Goal: Navigation & Orientation: Find specific page/section

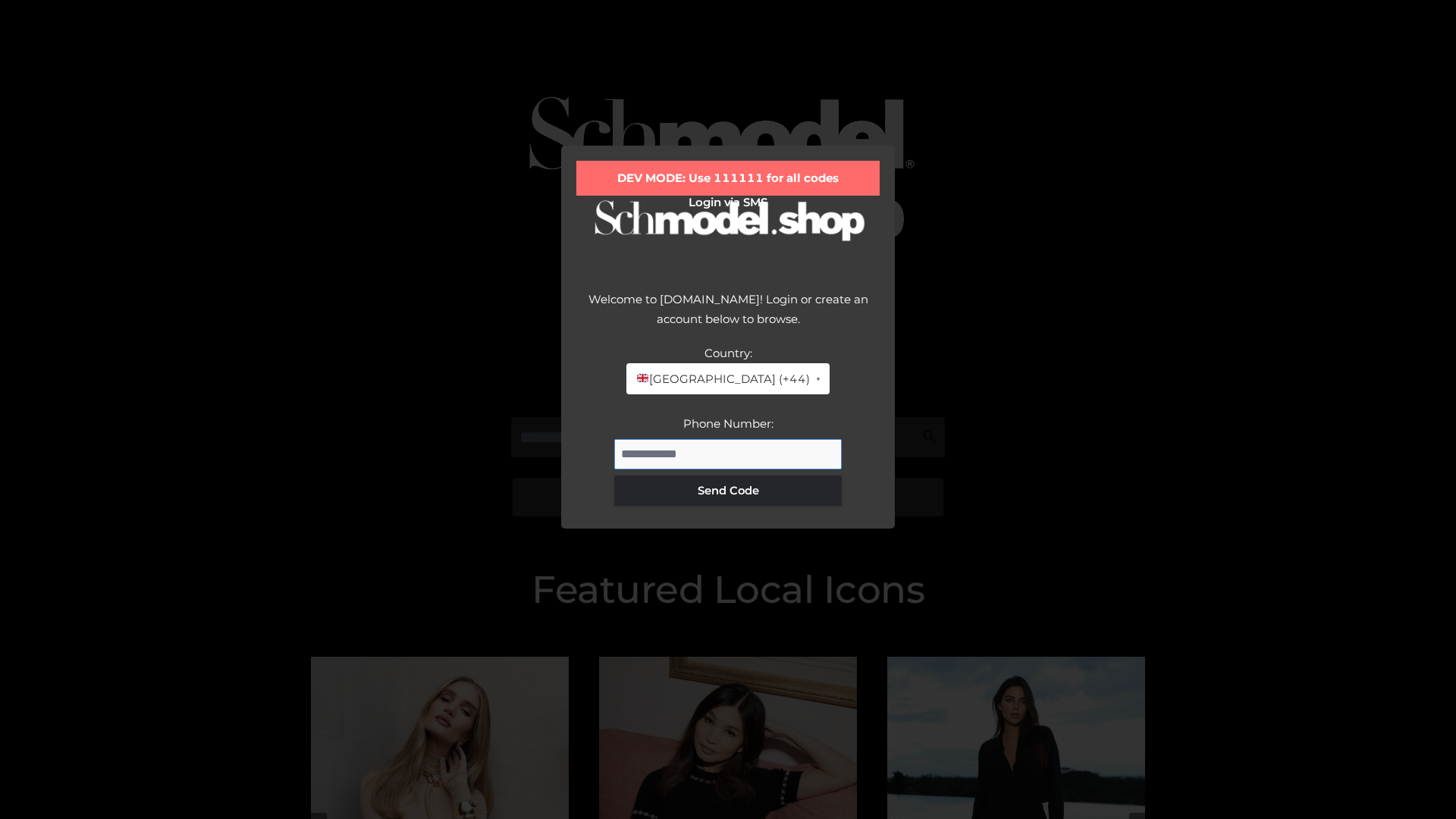
click at [728, 453] on input "Phone Number:" at bounding box center [728, 454] width 227 height 31
type input "**********"
click at [728, 490] on button "Send Code" at bounding box center [728, 490] width 227 height 31
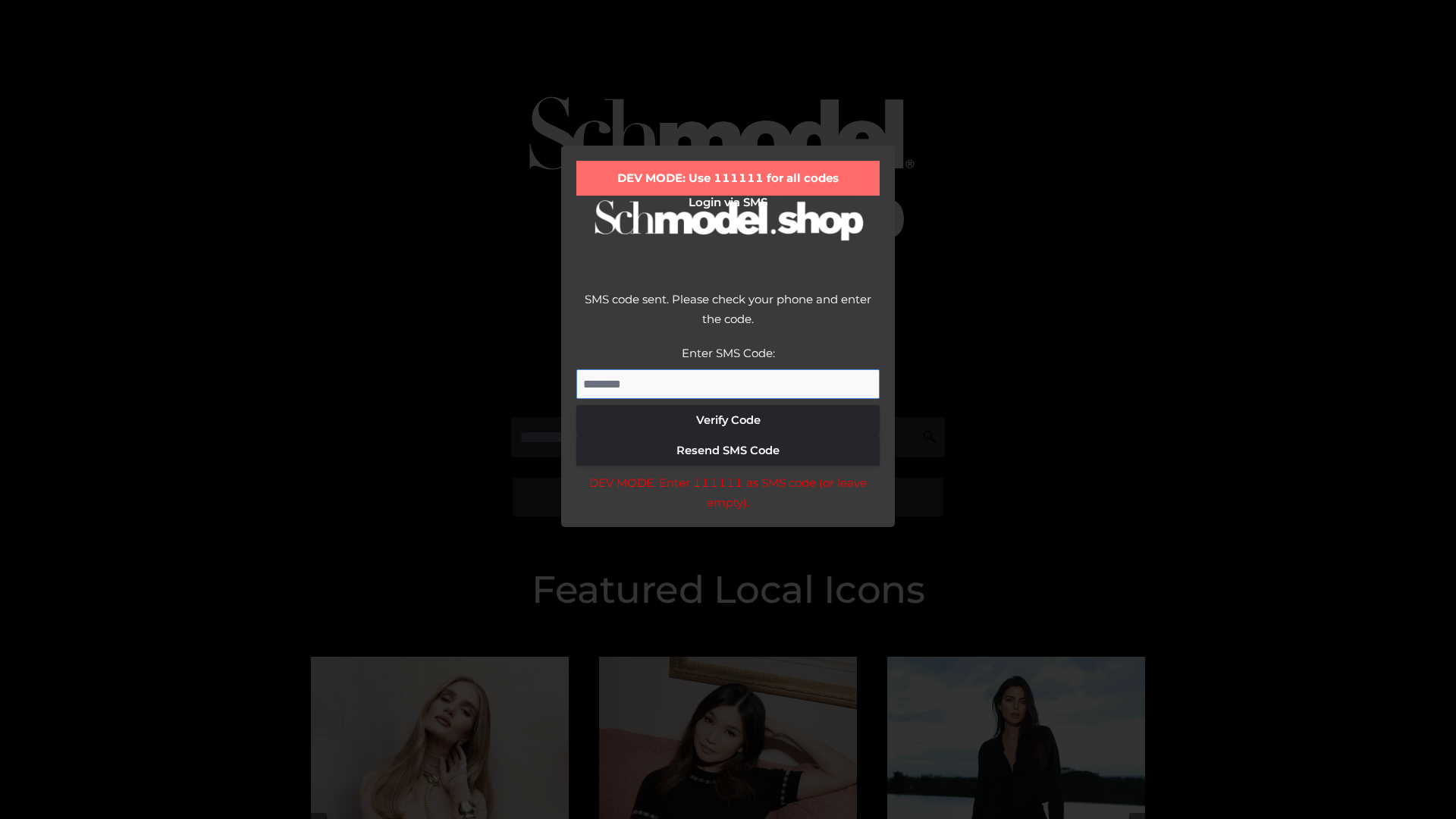
click at [728, 384] on input "Enter SMS Code:" at bounding box center [728, 384] width 303 height 31
type input "******"
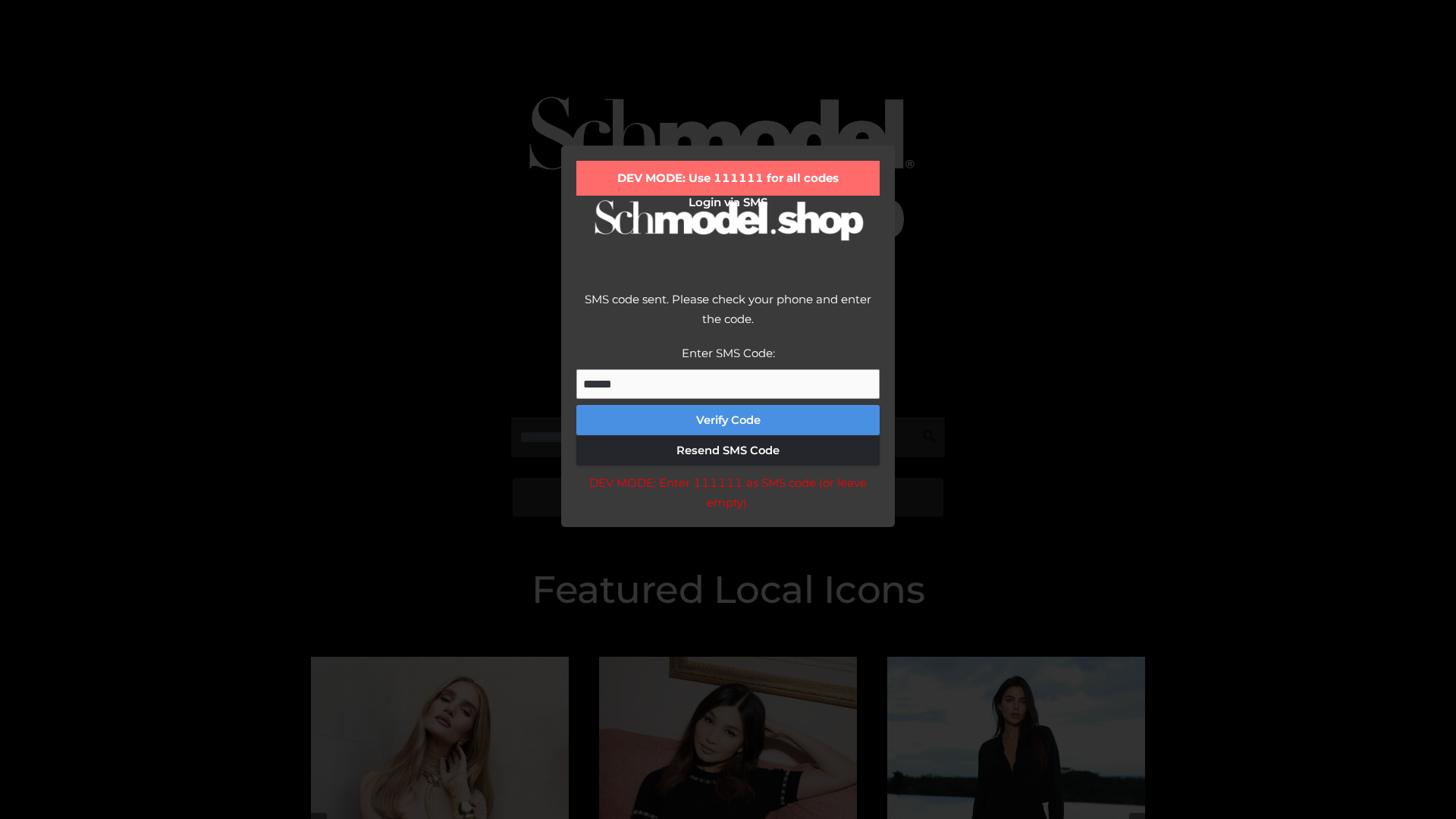
click at [728, 420] on button "Verify Code" at bounding box center [728, 420] width 303 height 31
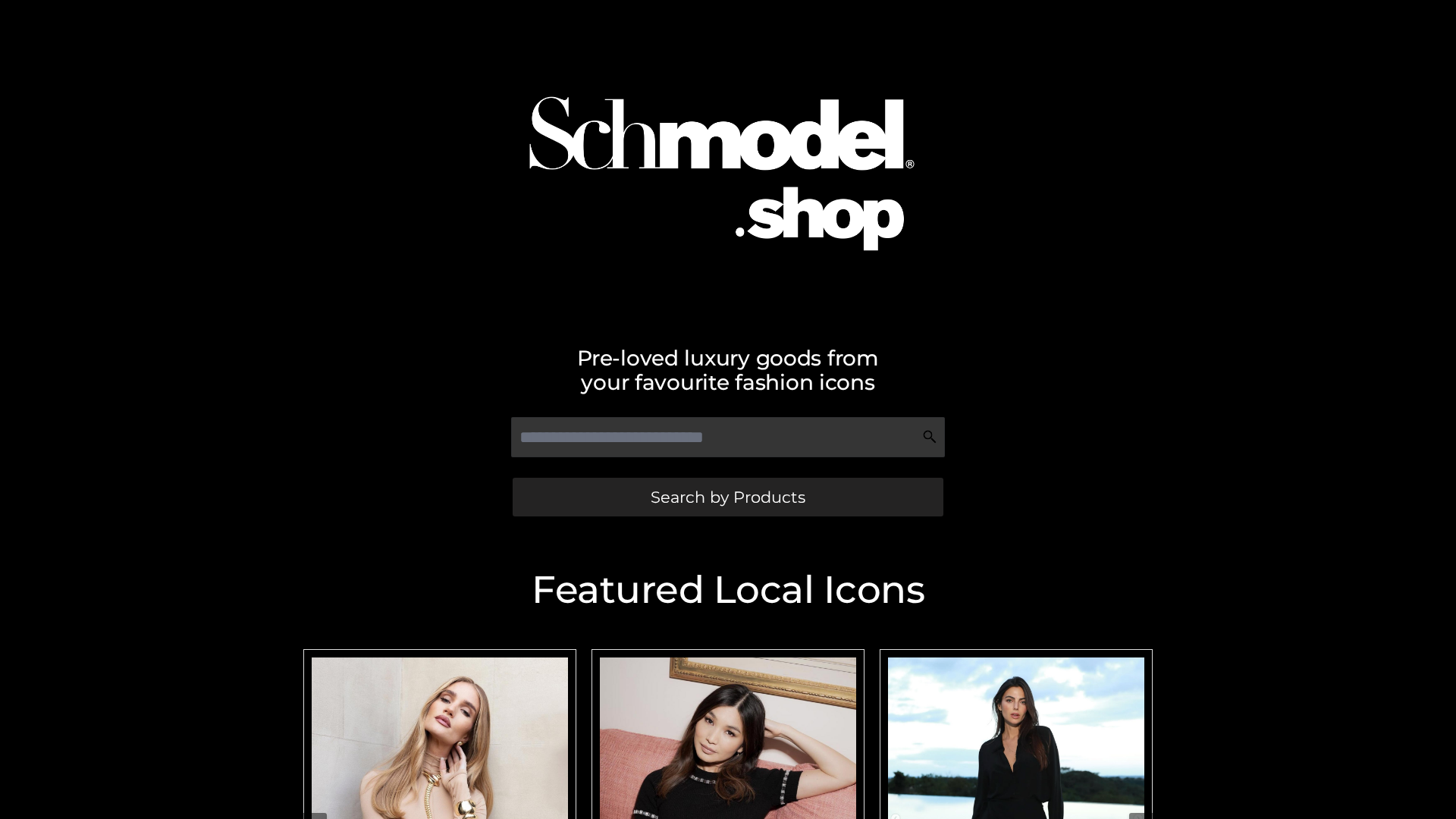
click at [727, 497] on span "Search by Products" at bounding box center [728, 497] width 155 height 16
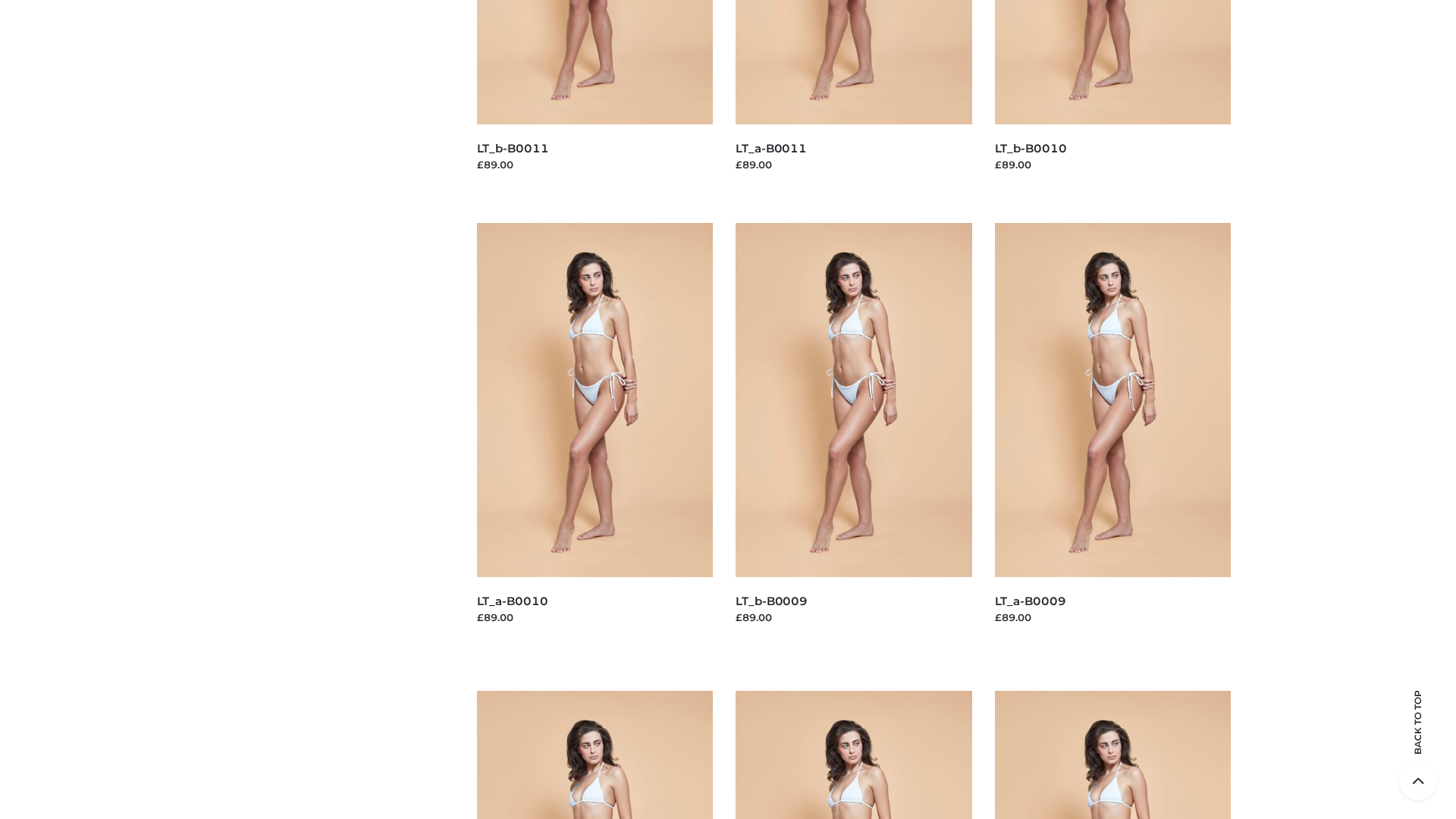
scroll to position [3999, 0]
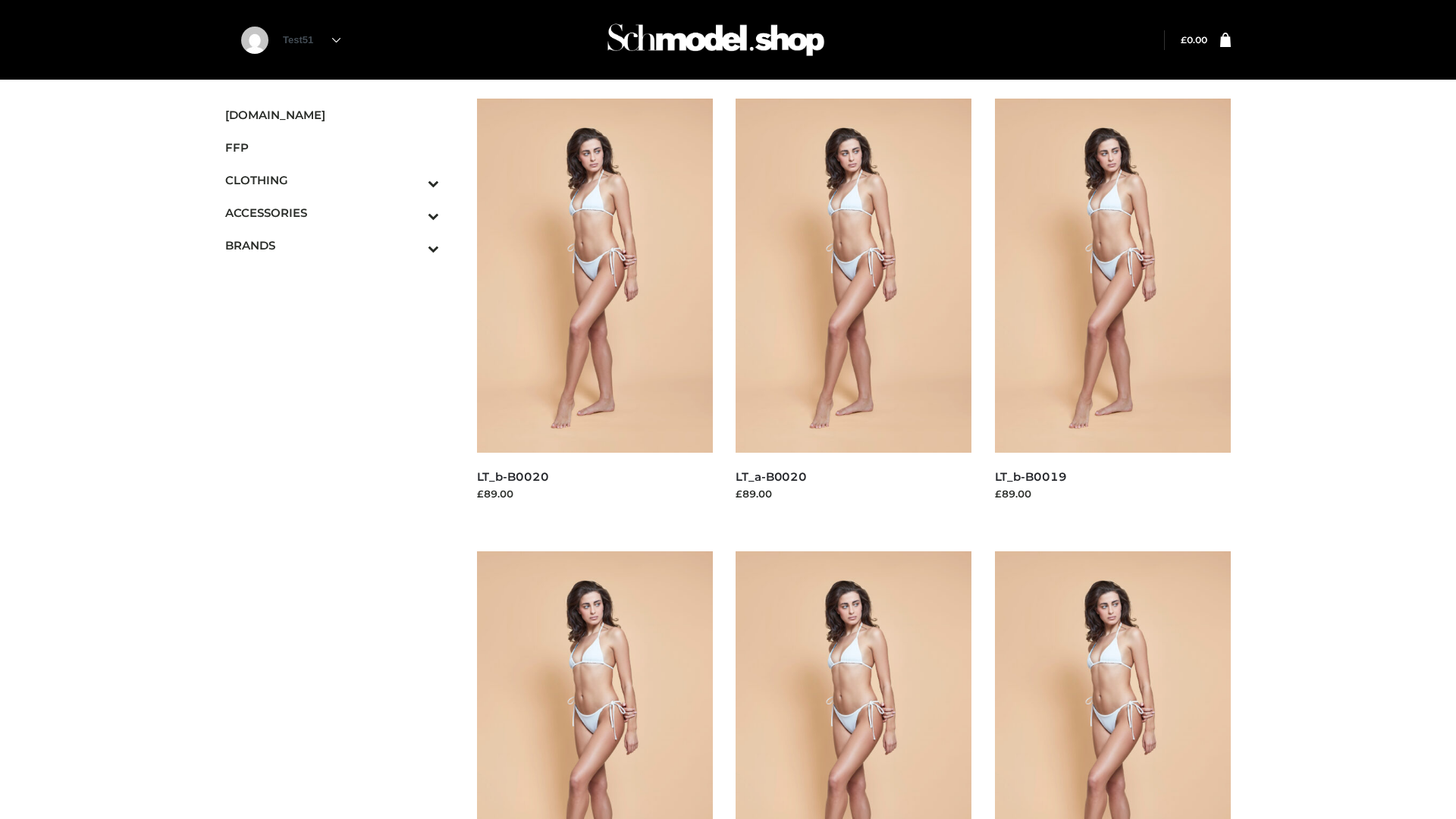
scroll to position [1235, 0]
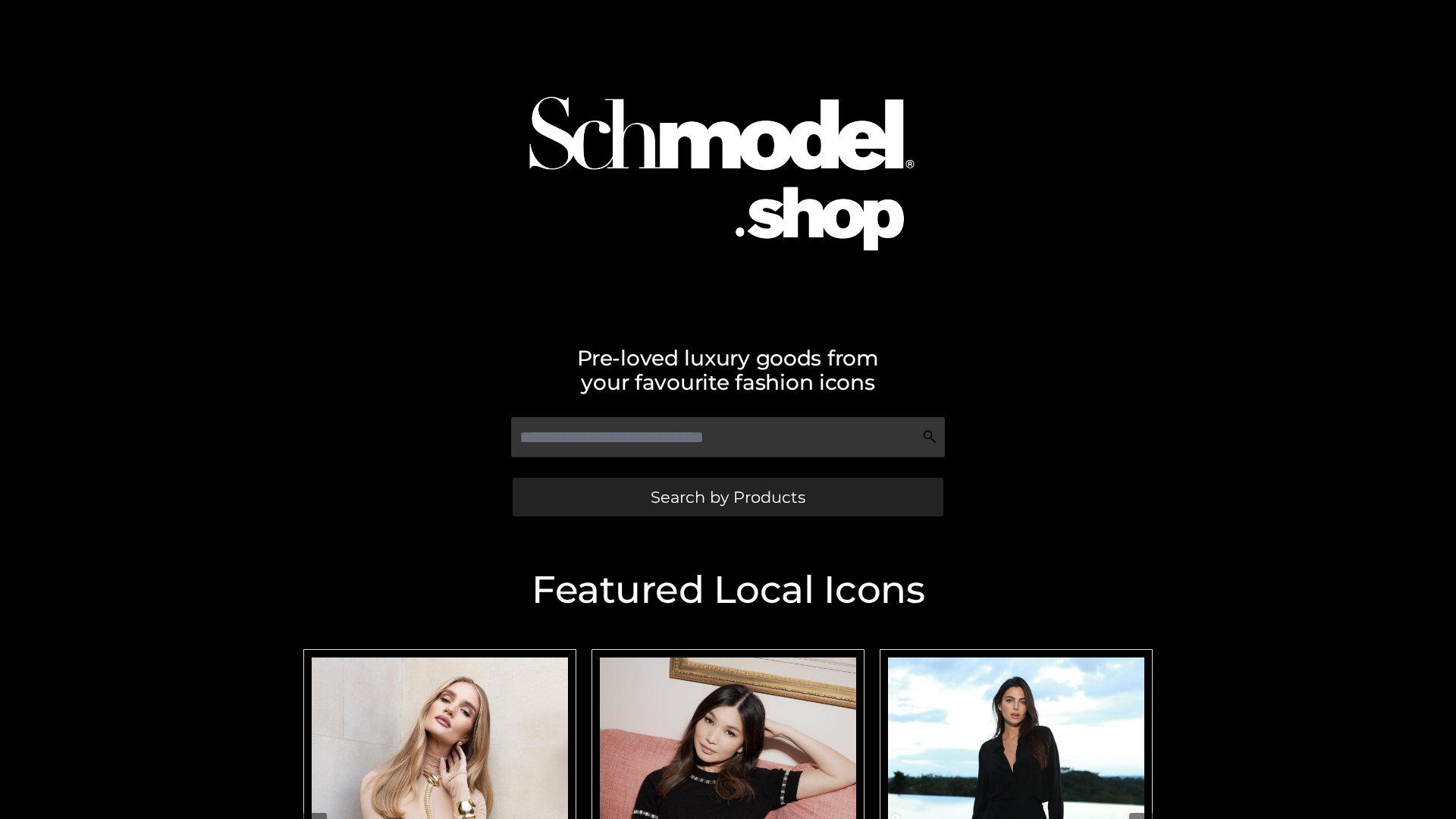
click at [727, 497] on span "Search by Products" at bounding box center [728, 497] width 155 height 16
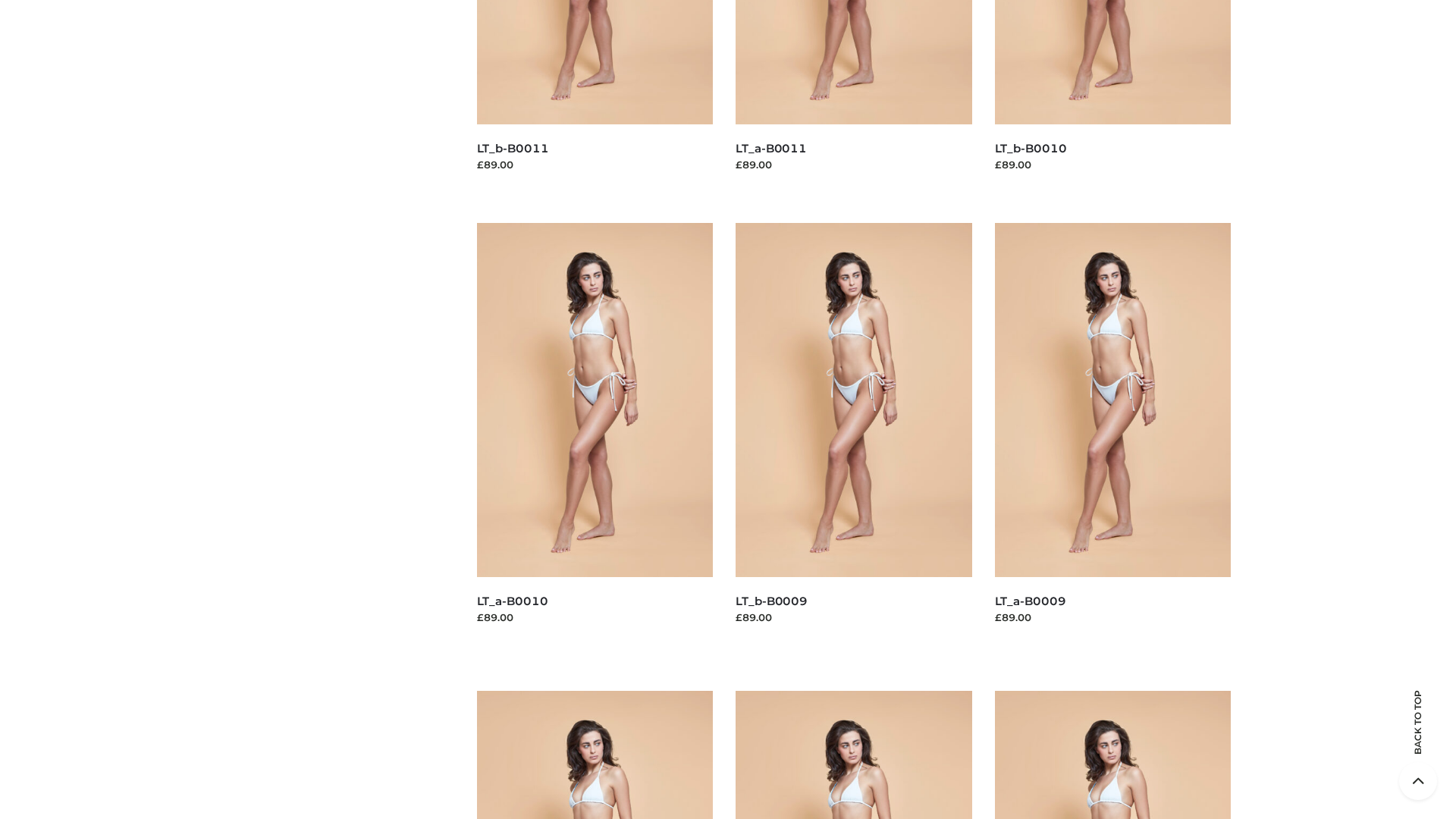
scroll to position [3999, 0]
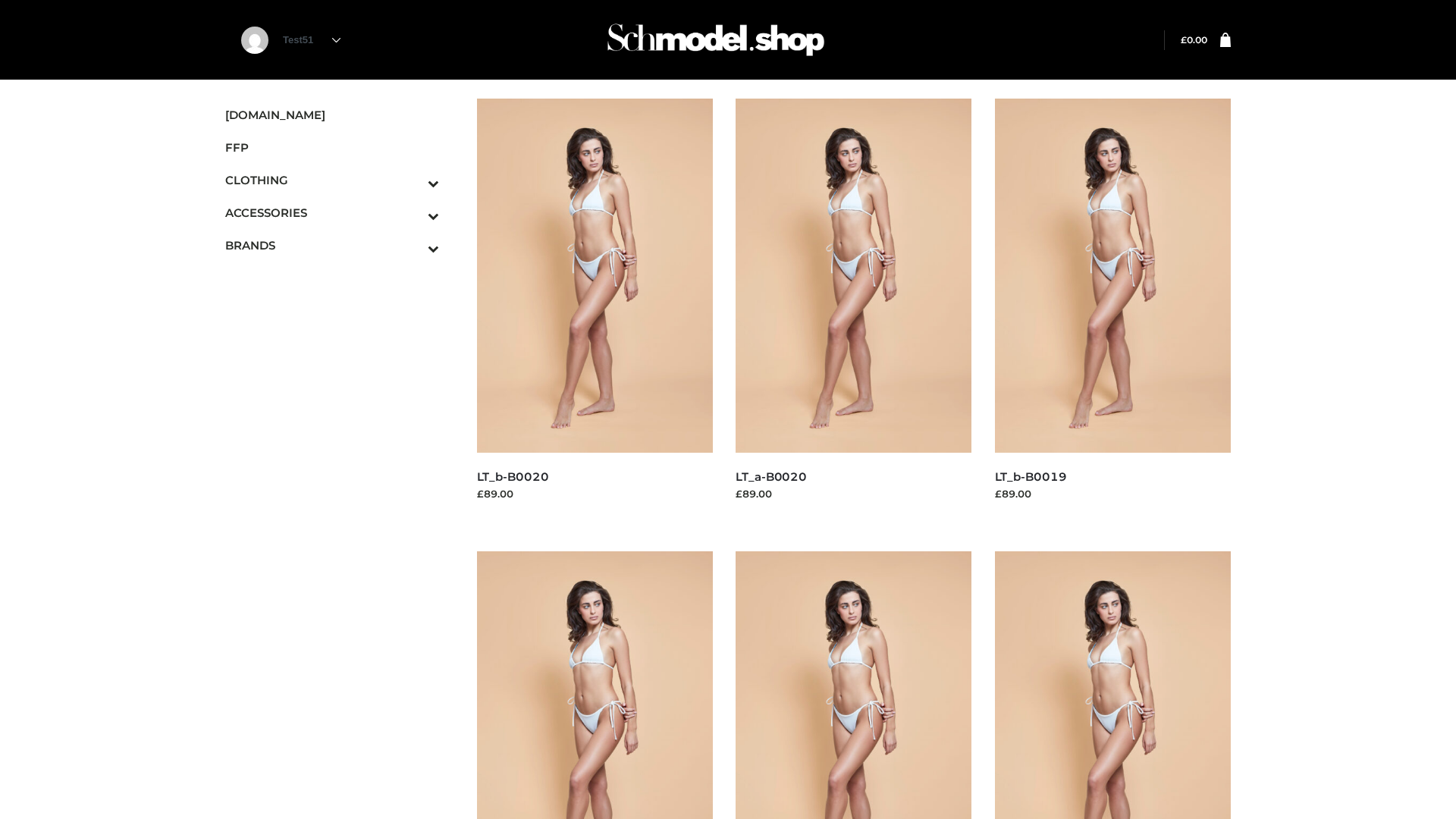
scroll to position [1235, 0]
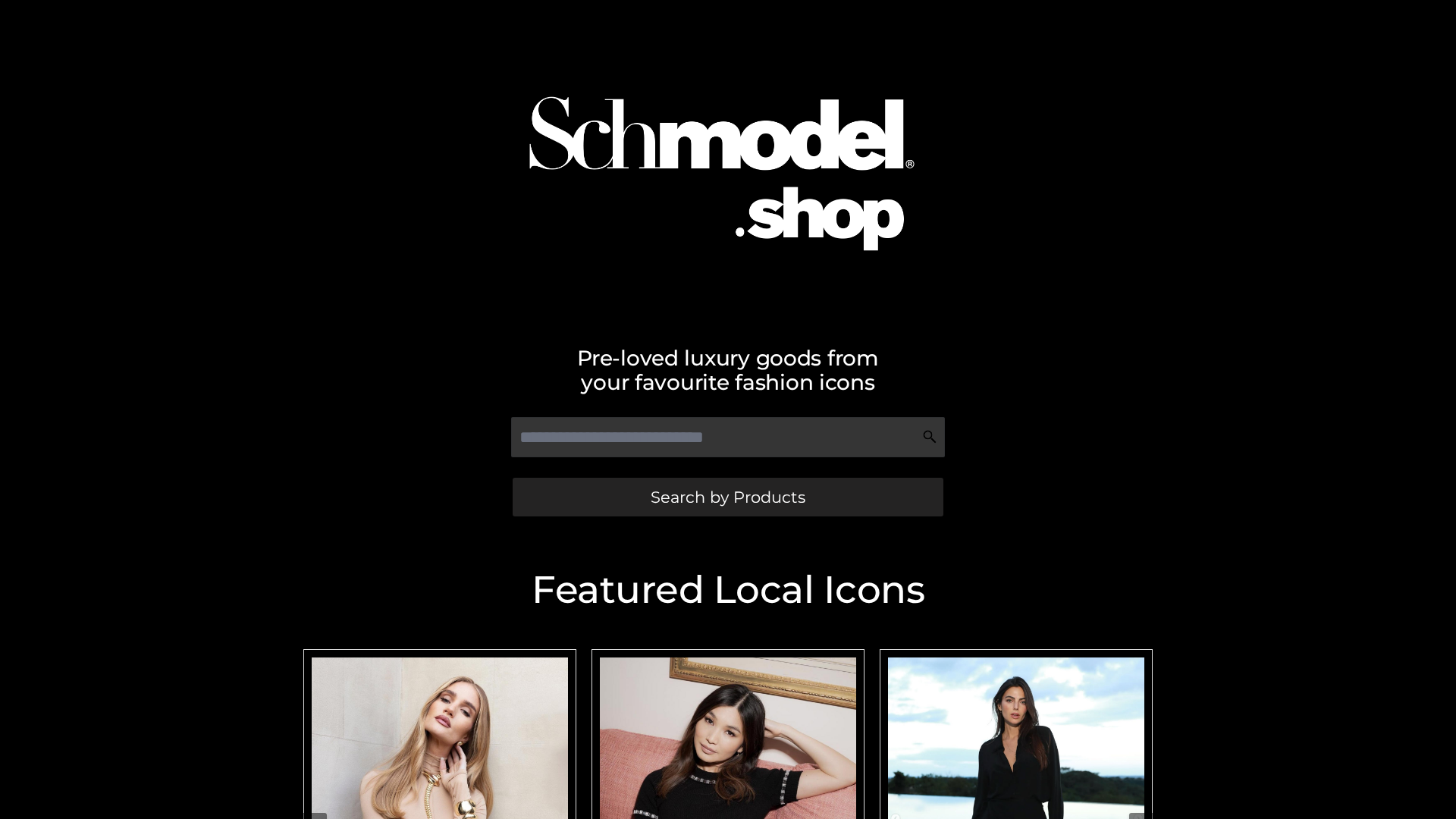
click at [727, 497] on span "Search by Products" at bounding box center [728, 497] width 155 height 16
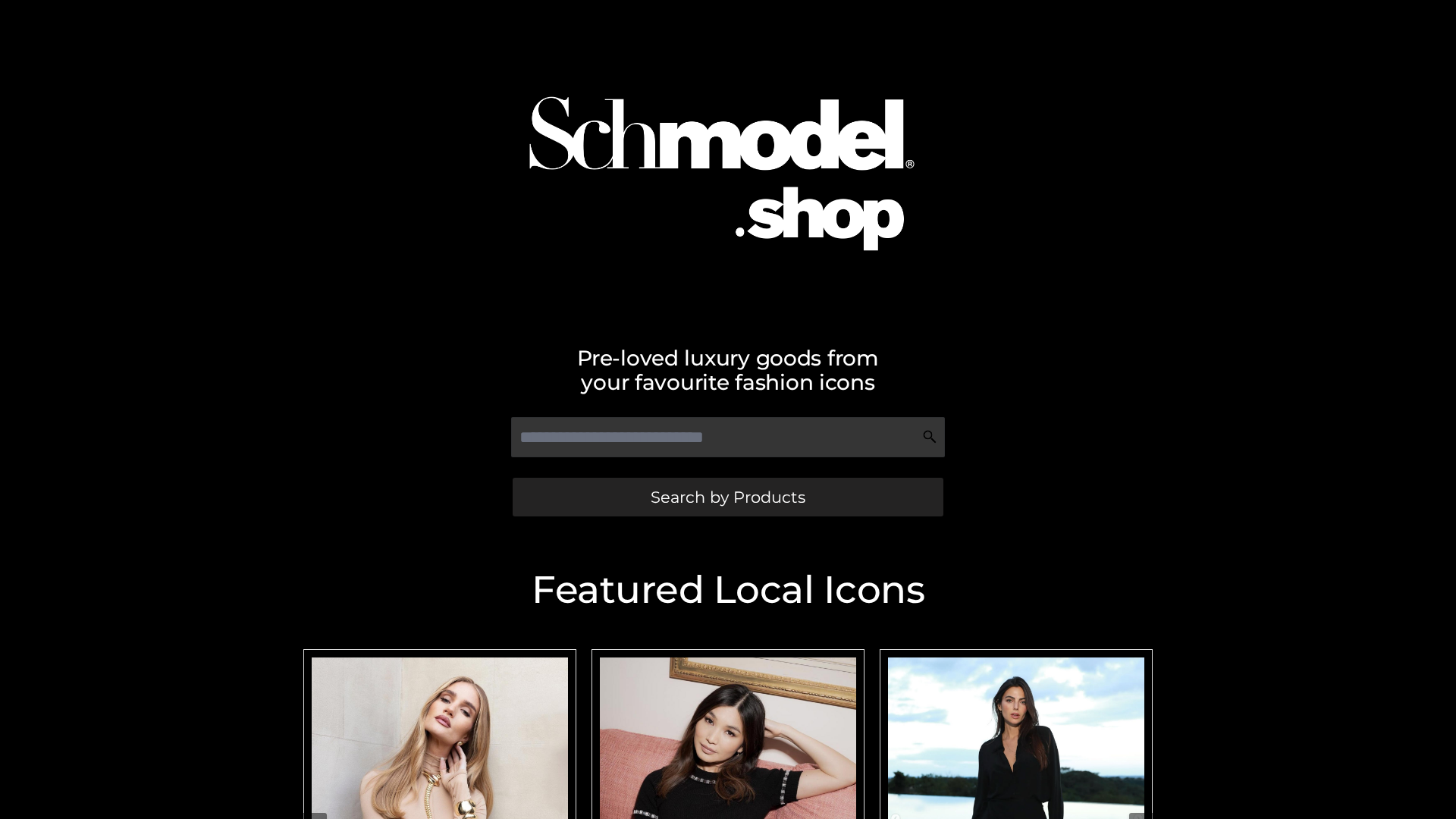
click at [727, 497] on span "Search by Products" at bounding box center [728, 497] width 155 height 16
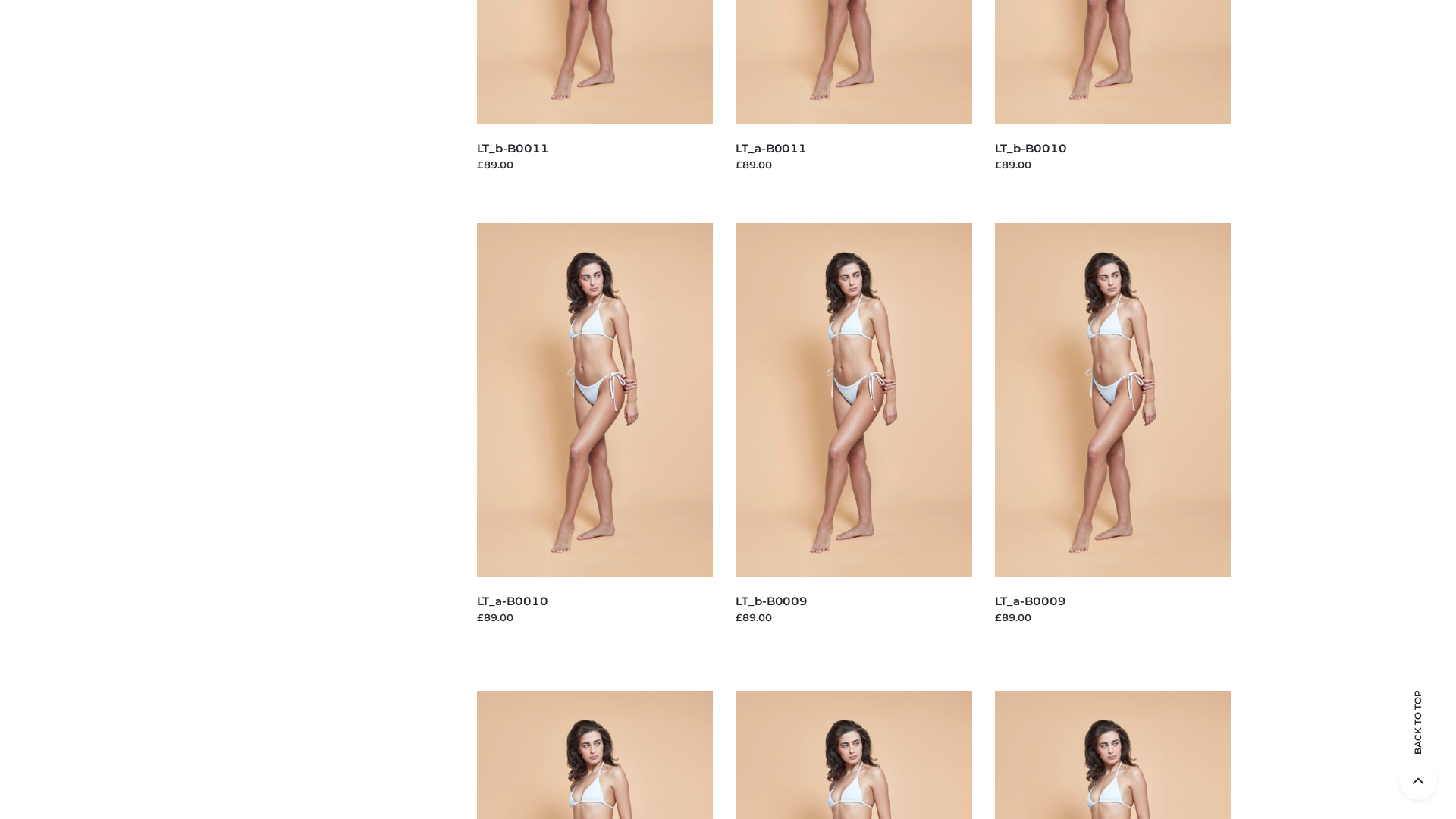
scroll to position [3999, 0]
